Goal: Find specific page/section: Find specific page/section

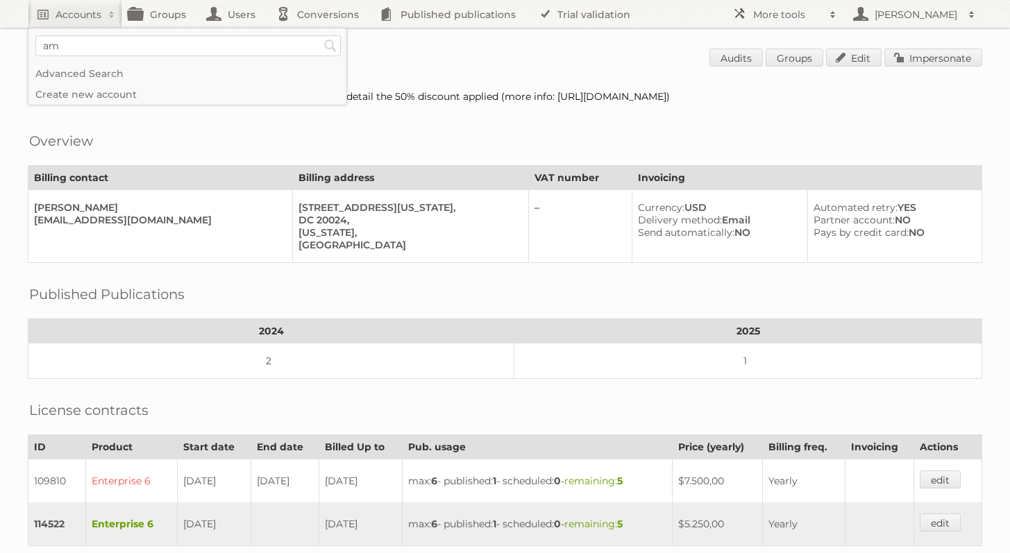
type input"] "american signature"
click at [320, 35] on input "Search" at bounding box center [330, 45] width 21 height 21
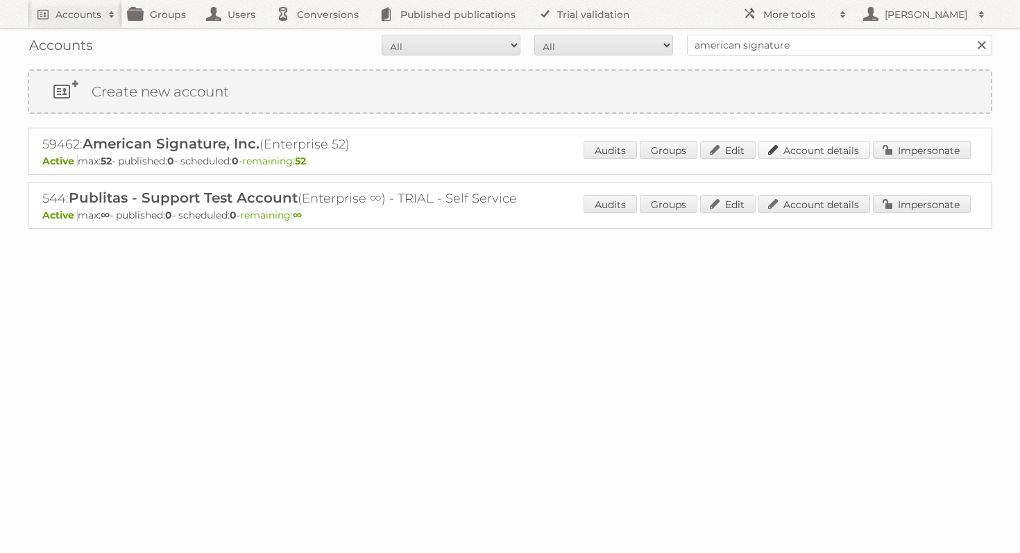
click at [813, 146] on link "Account details" at bounding box center [815, 150] width 112 height 18
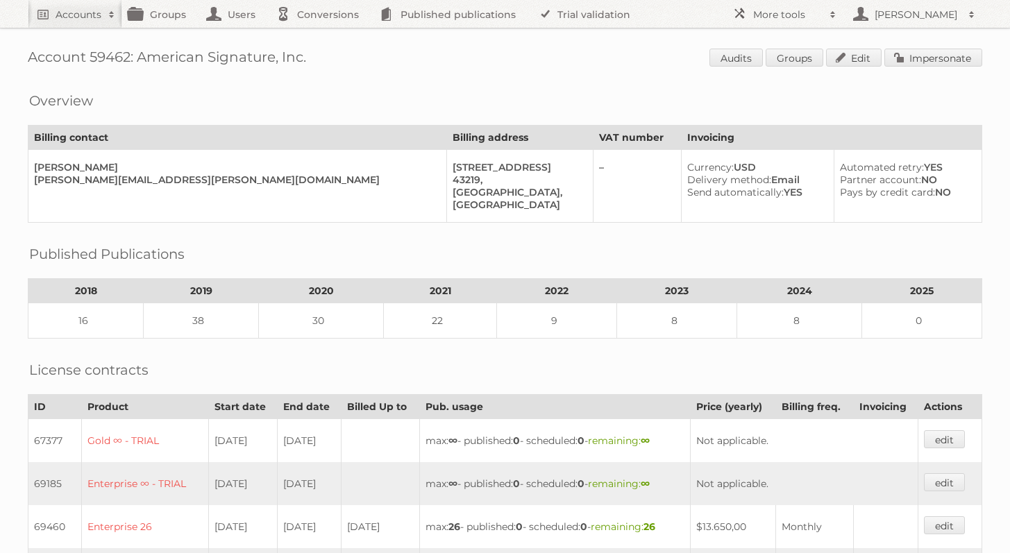
scroll to position [469, 0]
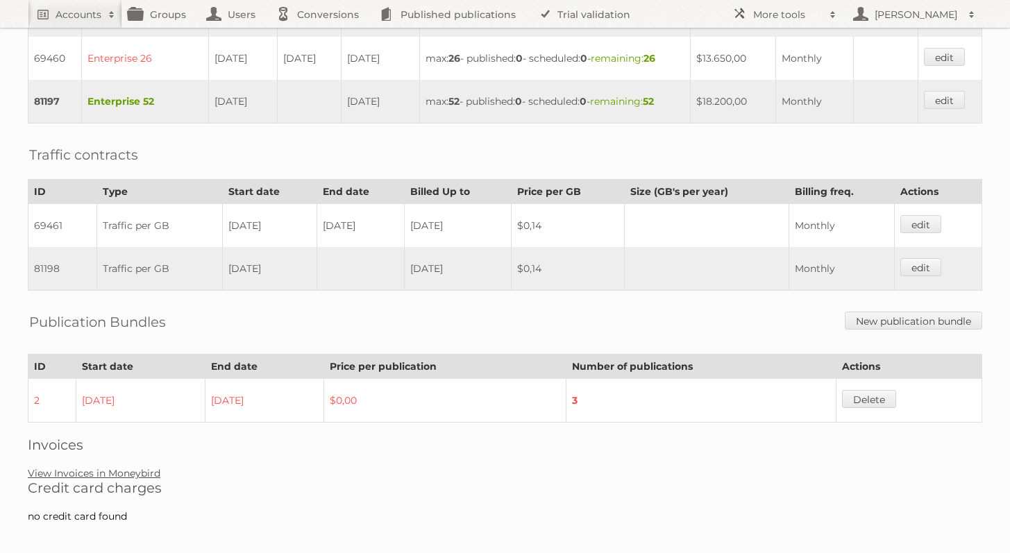
click at [126, 467] on link "View Invoices in Moneybird" at bounding box center [94, 473] width 133 height 12
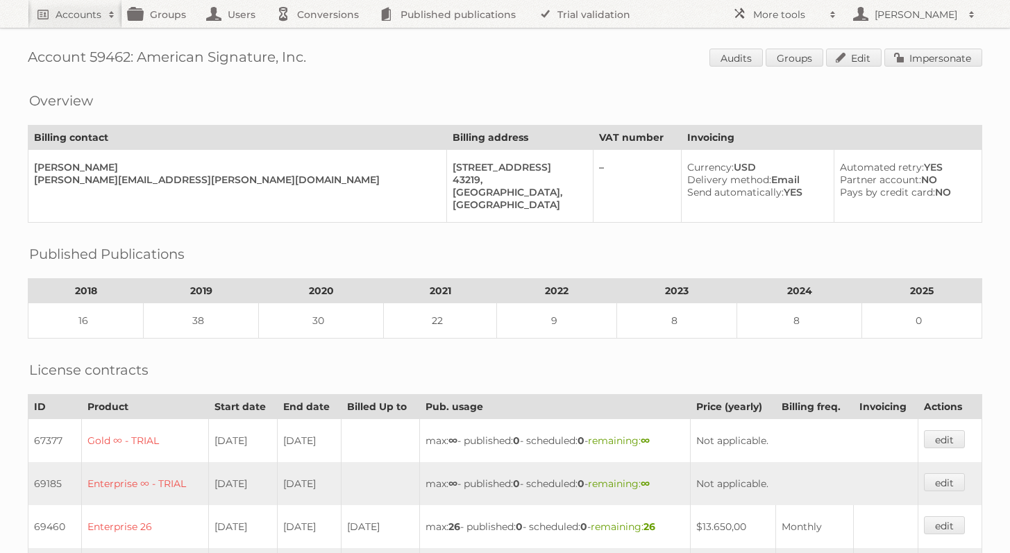
scroll to position [224, 0]
